Goal: Transaction & Acquisition: Purchase product/service

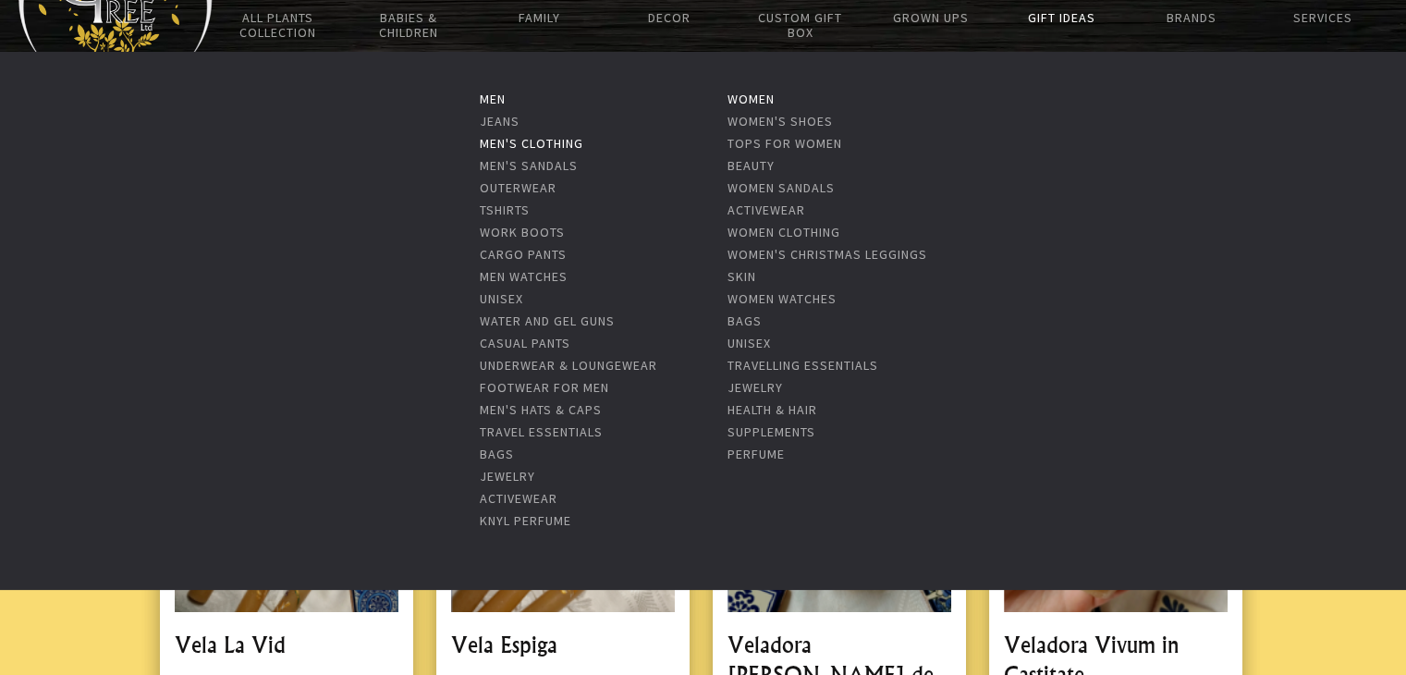
scroll to position [148, 0]
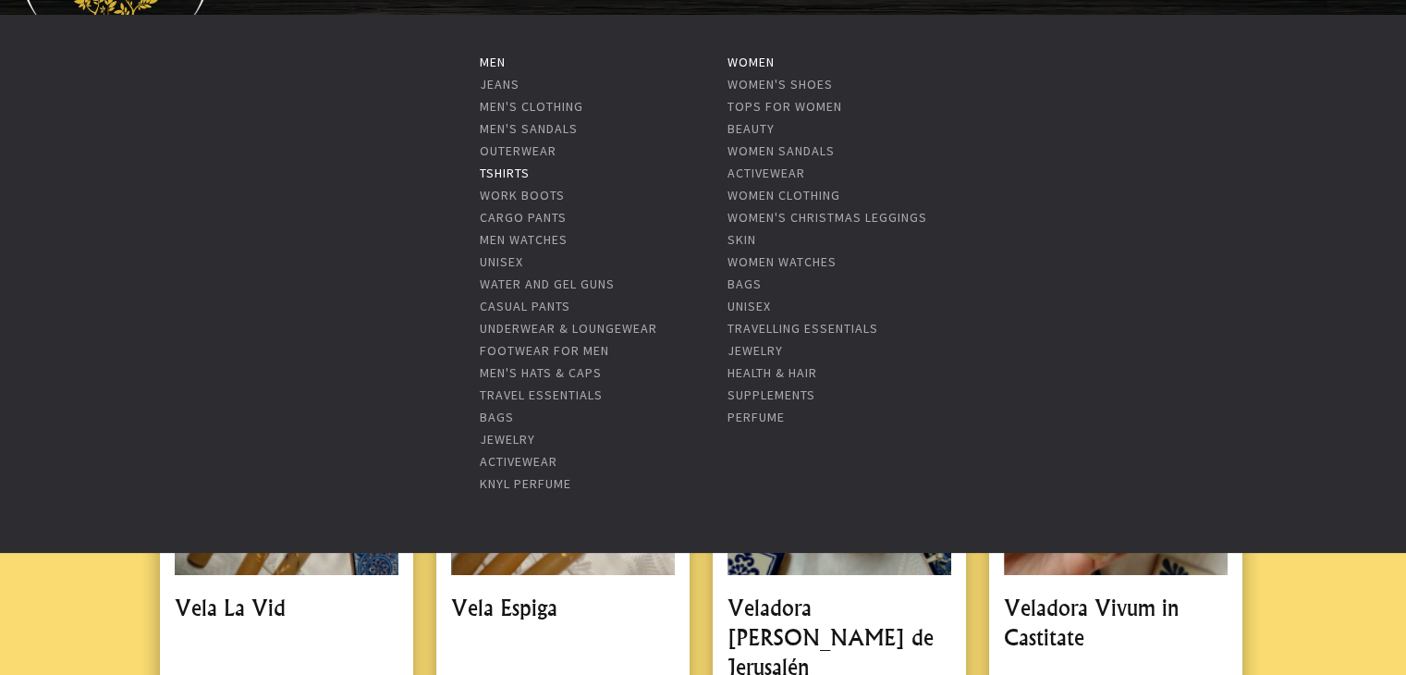
click at [500, 165] on link "Tshirts" at bounding box center [504, 173] width 50 height 17
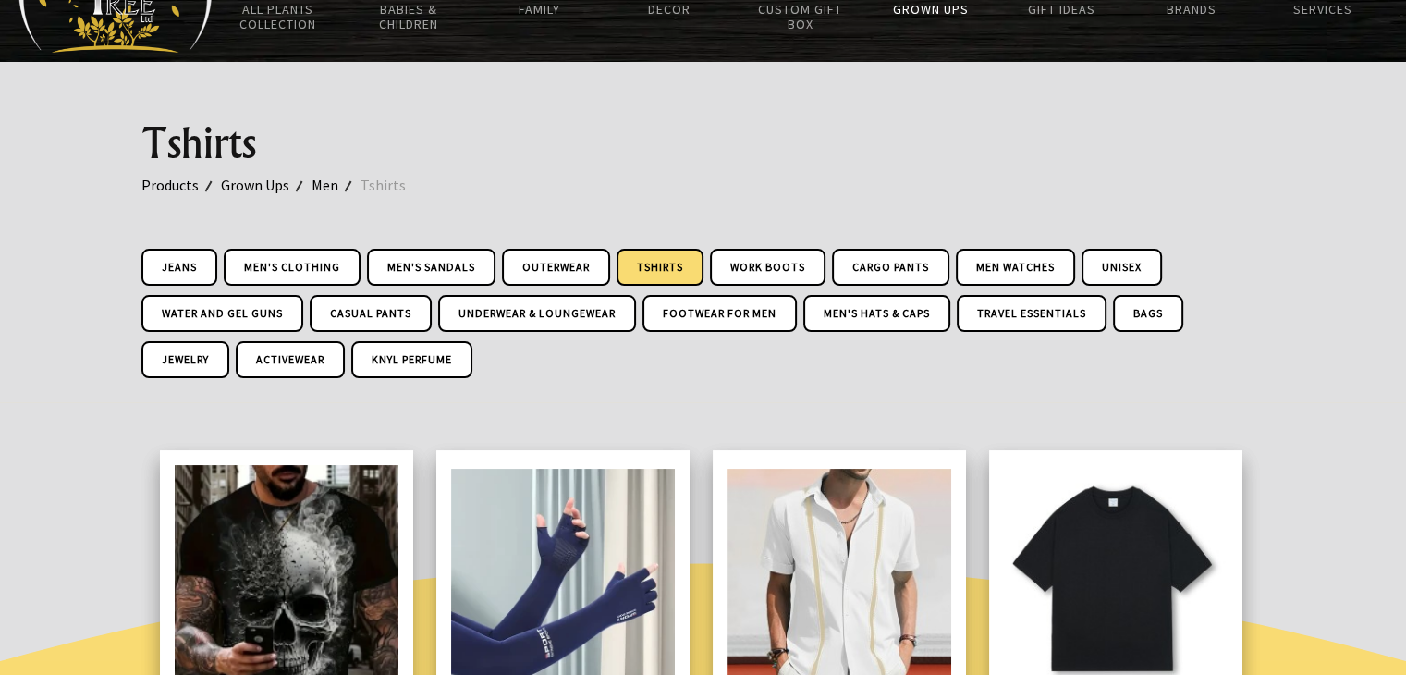
scroll to position [22, 0]
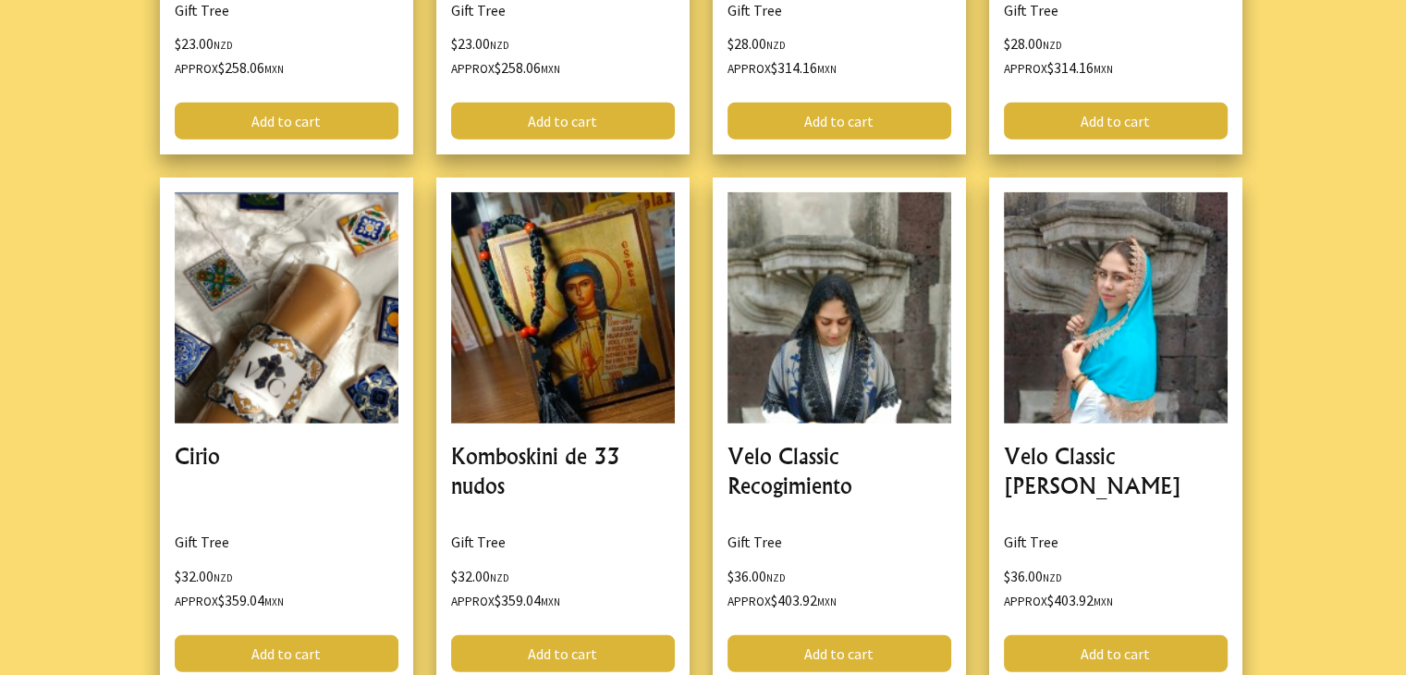
scroll to position [4734, 0]
